Goal: Task Accomplishment & Management: Use online tool/utility

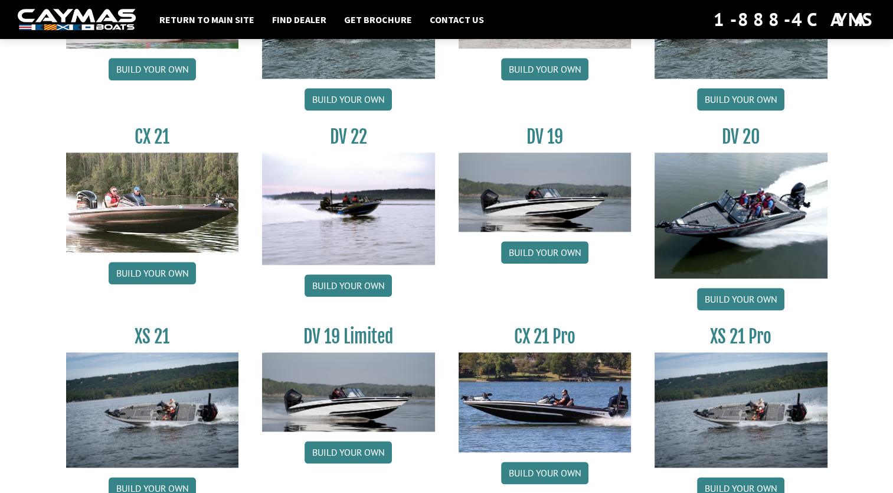
scroll to position [1384, 0]
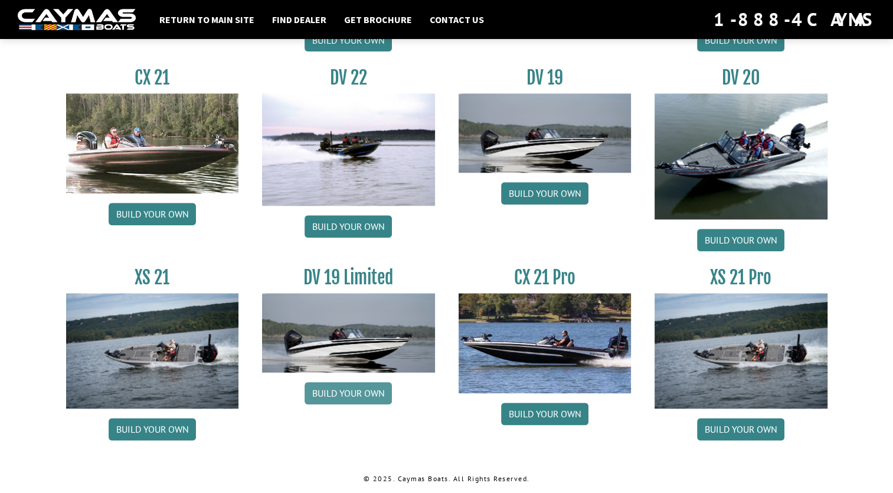
click at [350, 392] on link "Build your own" at bounding box center [348, 392] width 87 height 22
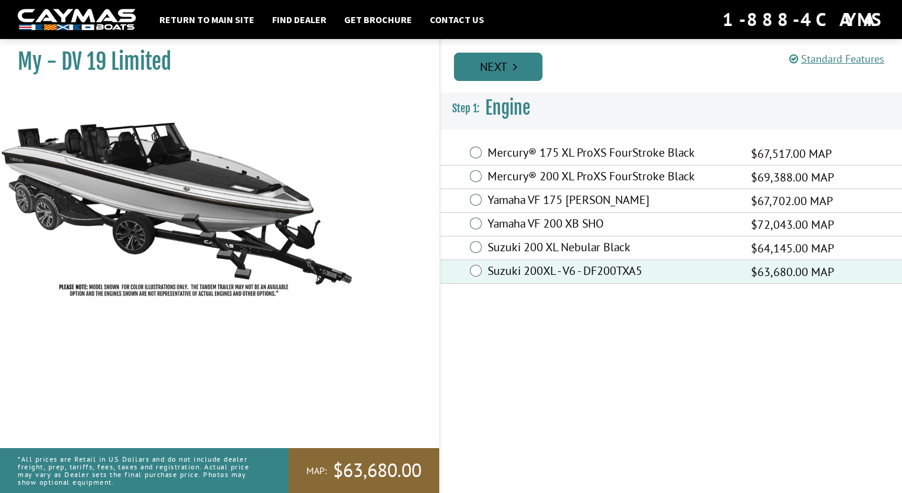
click at [503, 65] on link "Next" at bounding box center [498, 67] width 89 height 28
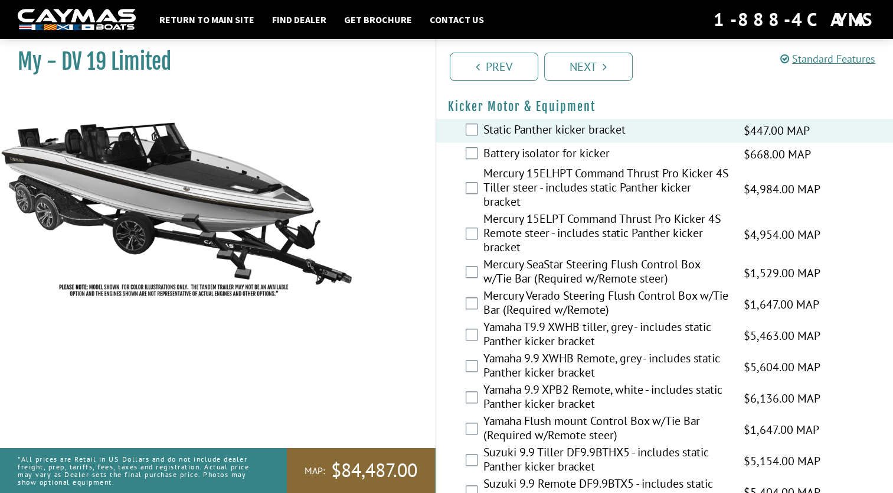
scroll to position [1096, 0]
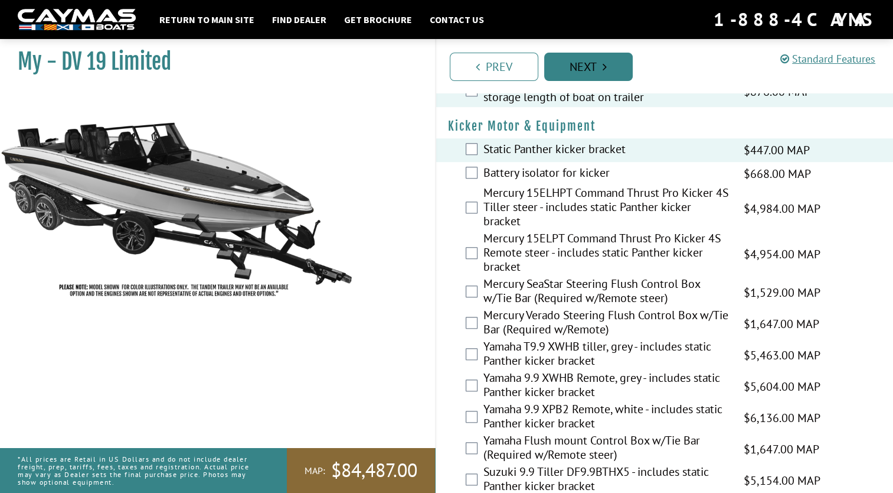
click at [576, 66] on link "Next" at bounding box center [588, 67] width 89 height 28
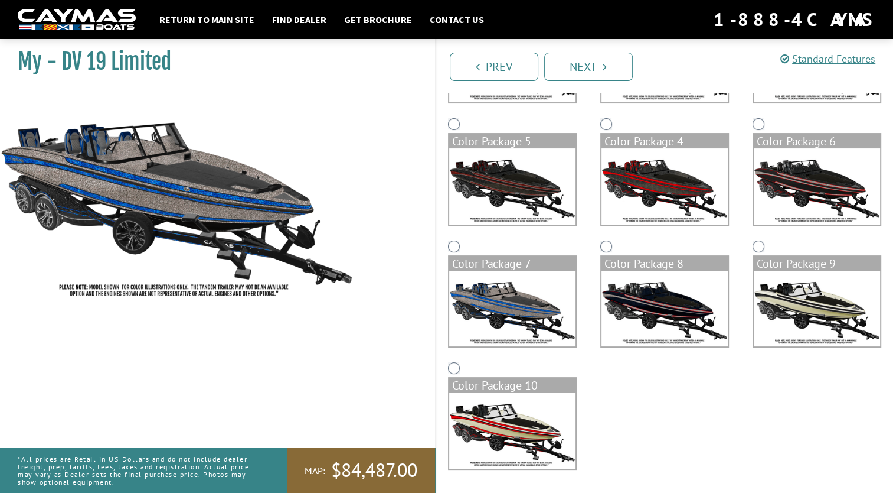
scroll to position [58, 0]
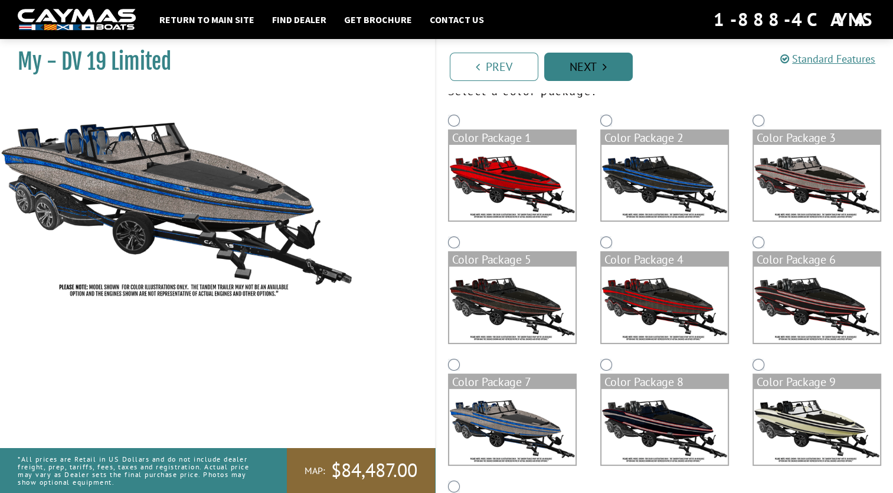
click at [588, 67] on link "Next" at bounding box center [588, 67] width 89 height 28
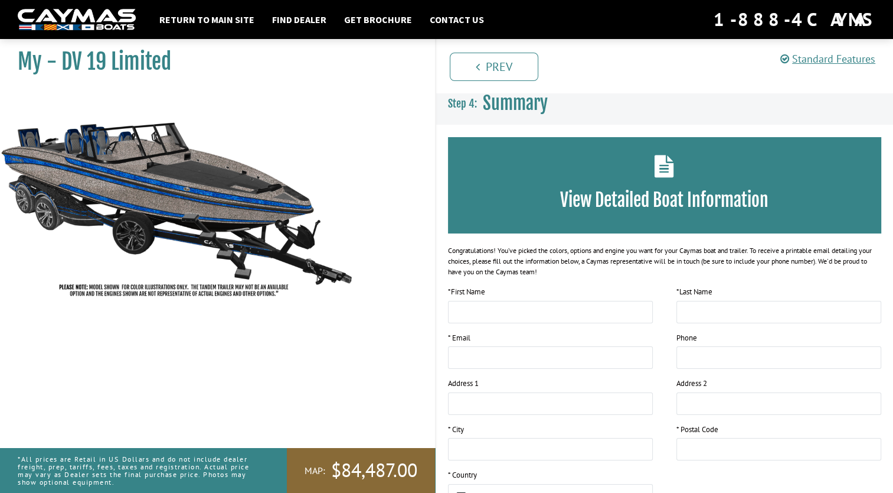
scroll to position [0, 0]
